Goal: Navigation & Orientation: Find specific page/section

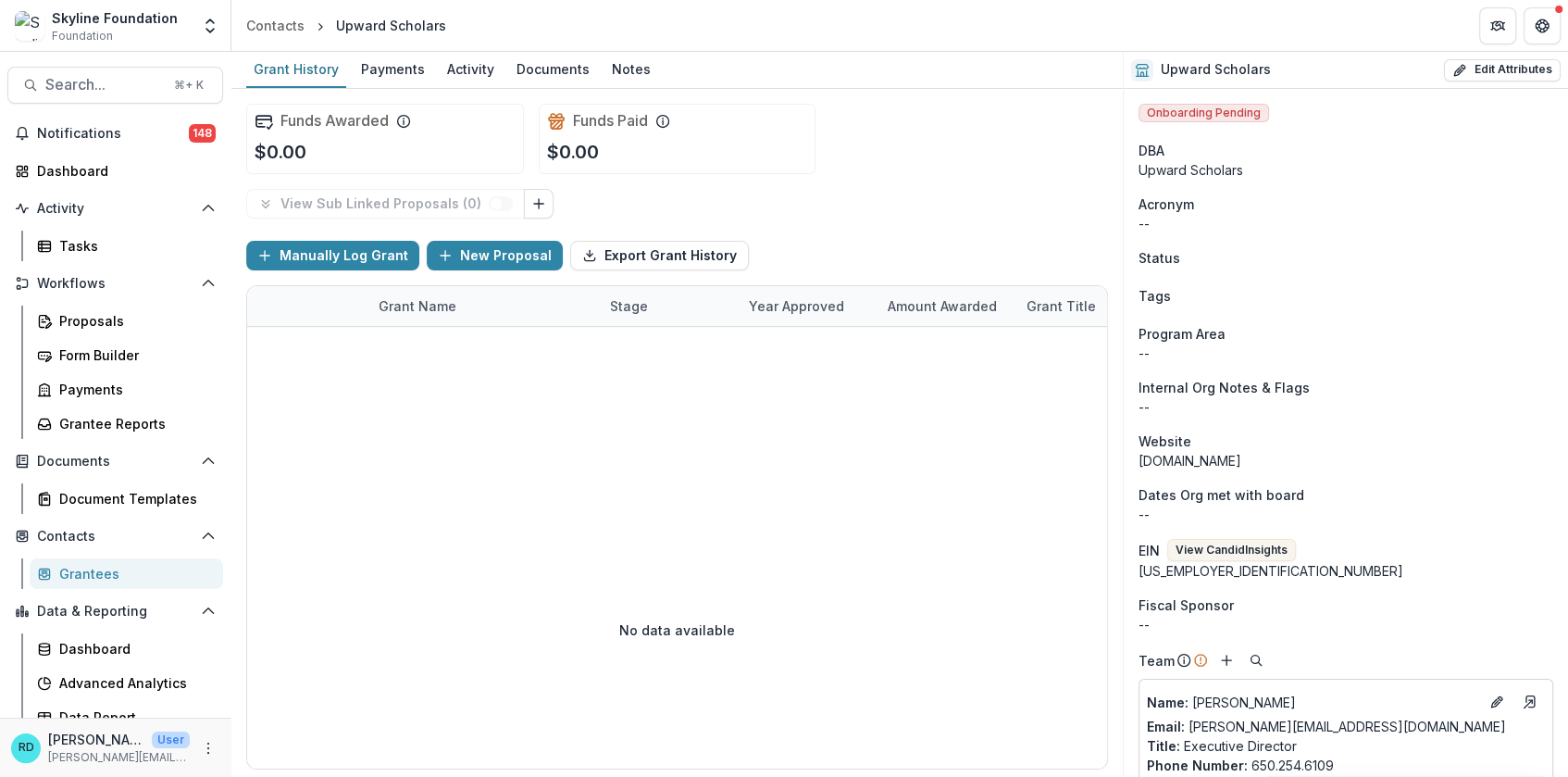
click at [101, 31] on span "Foundation" at bounding box center [83, 36] width 61 height 17
click at [216, 23] on icon "Open entity switcher" at bounding box center [211, 27] width 19 height 19
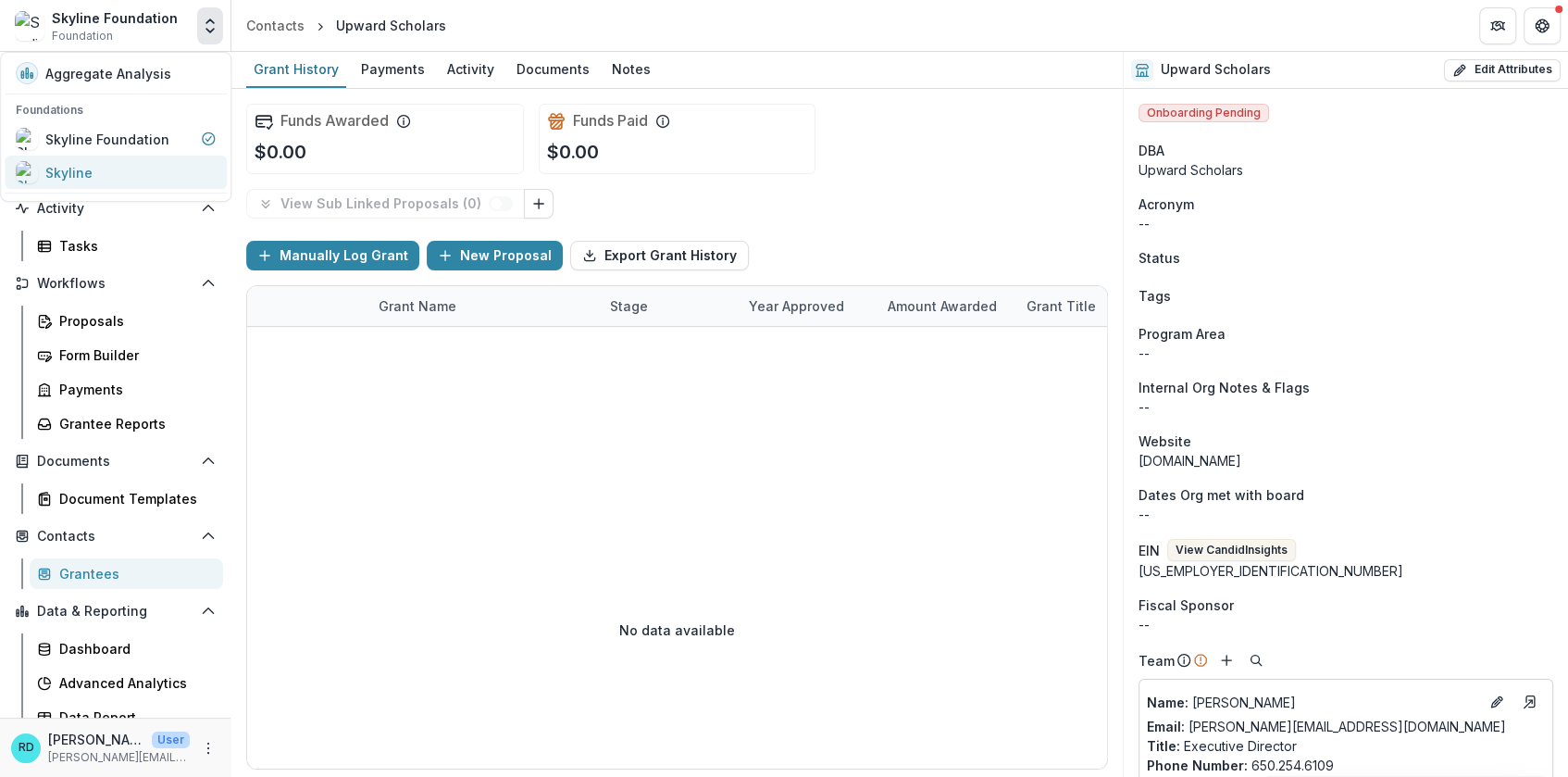
click at [154, 168] on div "Skyline" at bounding box center [116, 172] width 200 height 22
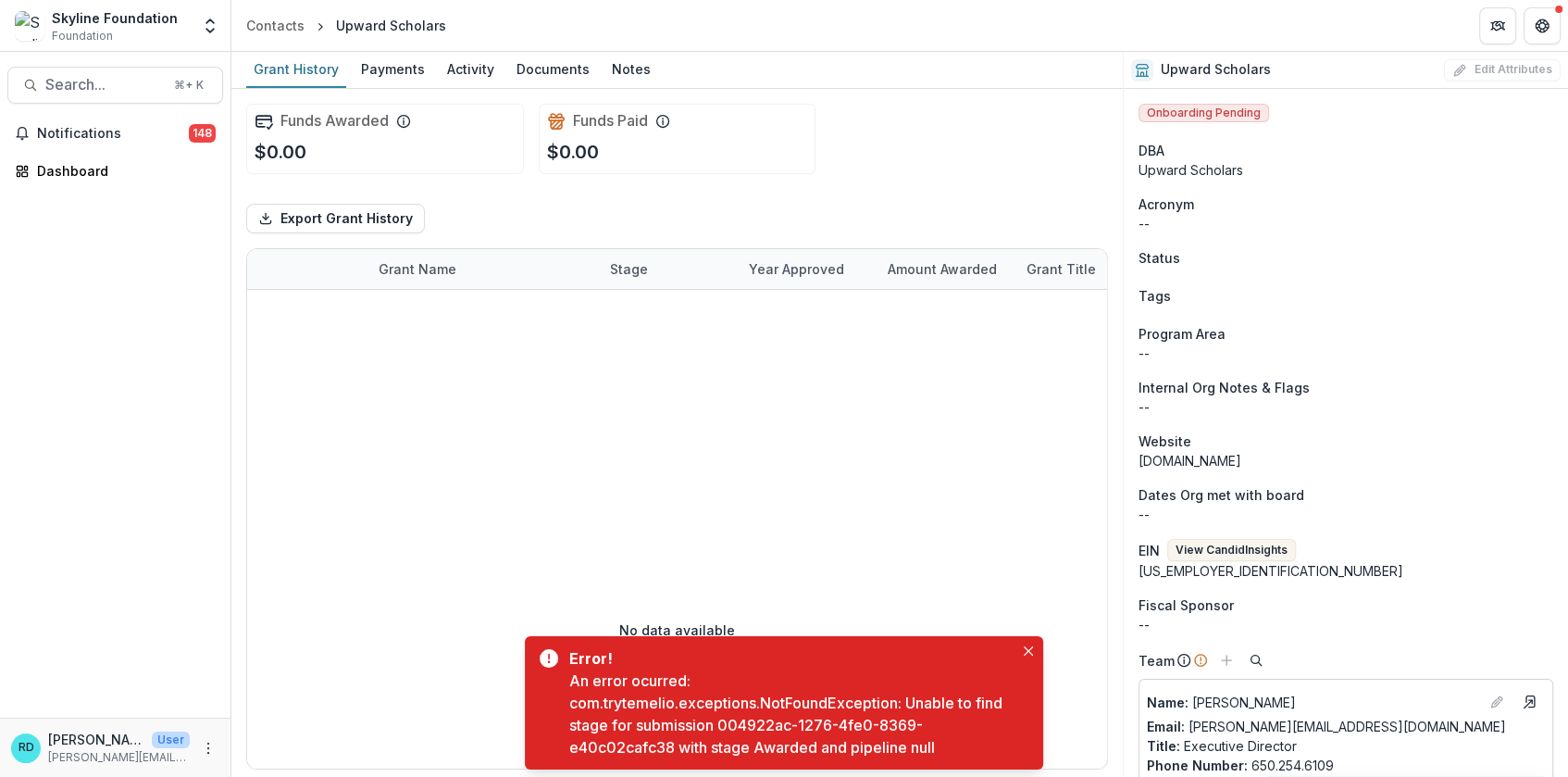
click at [112, 17] on div "Skyline Foundation" at bounding box center [115, 18] width 126 height 19
